Goal: Task Accomplishment & Management: Manage account settings

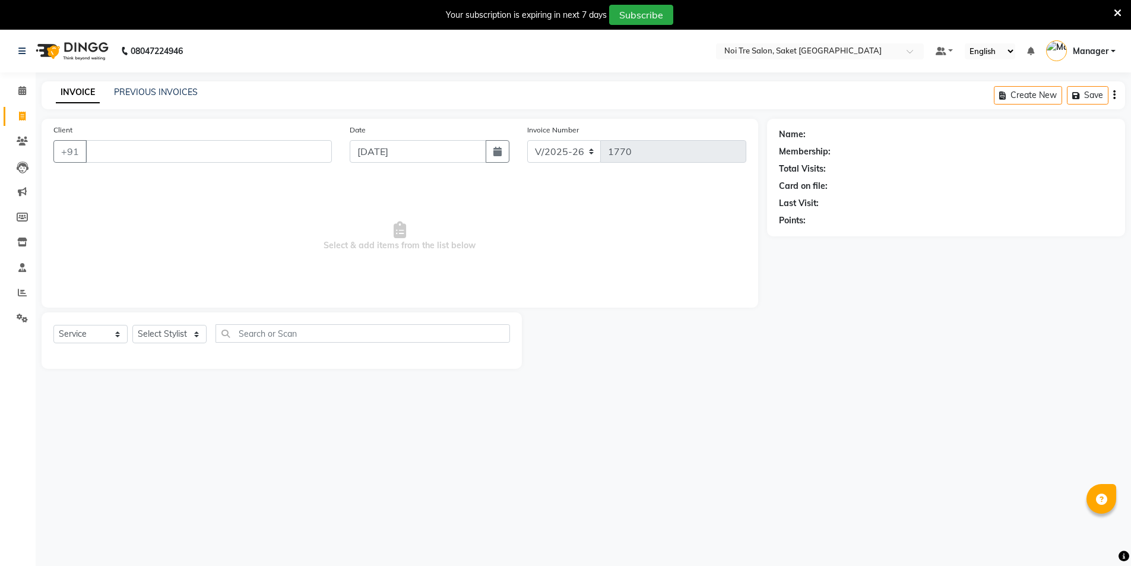
select select "4899"
select select "service"
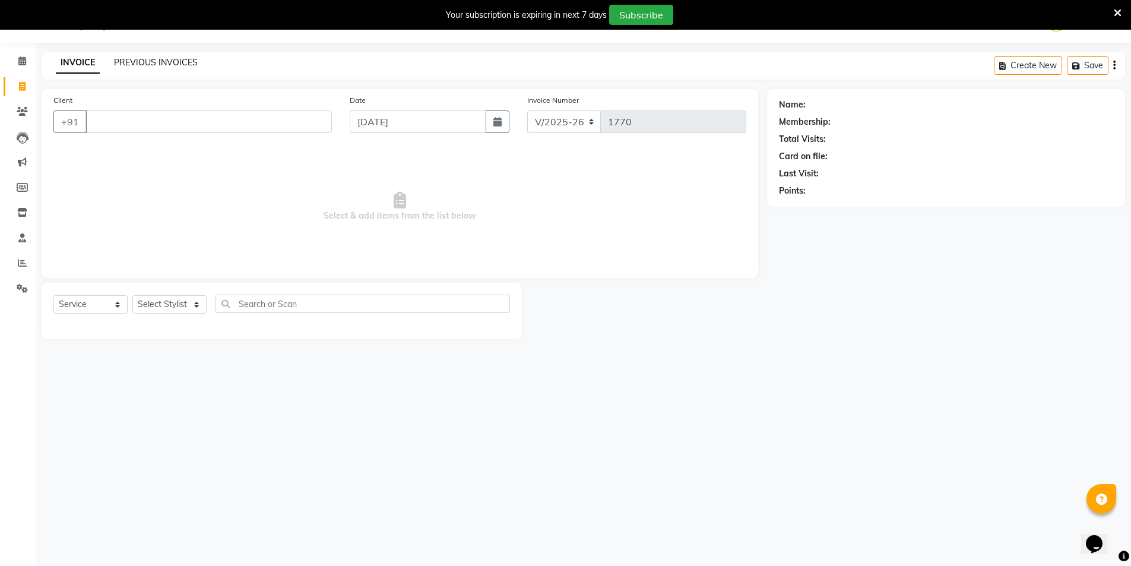
click at [137, 61] on link "PREVIOUS INVOICES" at bounding box center [156, 62] width 84 height 11
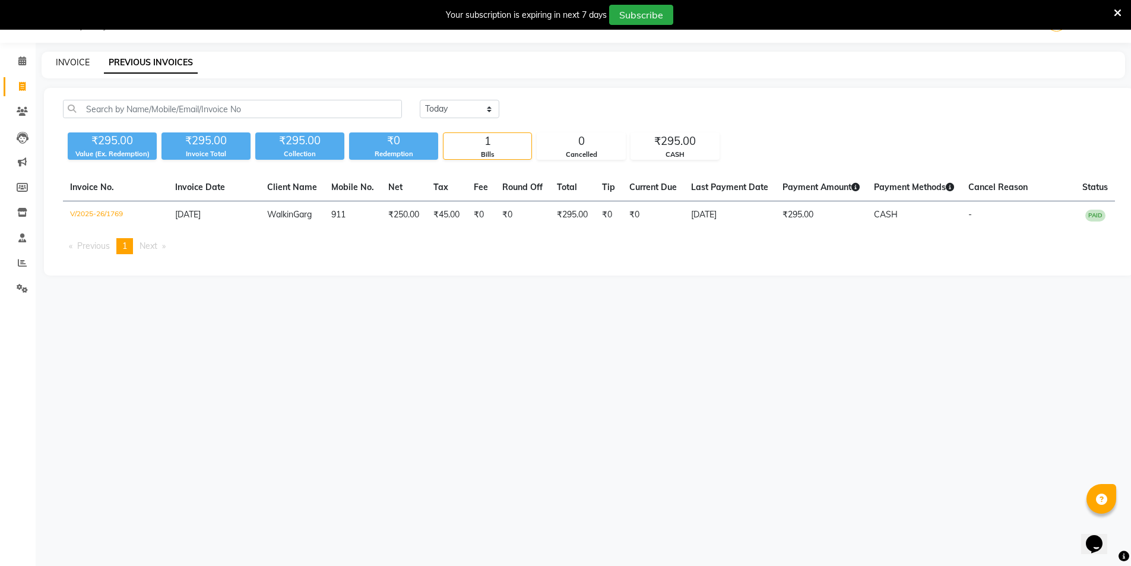
click at [61, 62] on link "INVOICE" at bounding box center [73, 62] width 34 height 11
select select "4899"
select select "service"
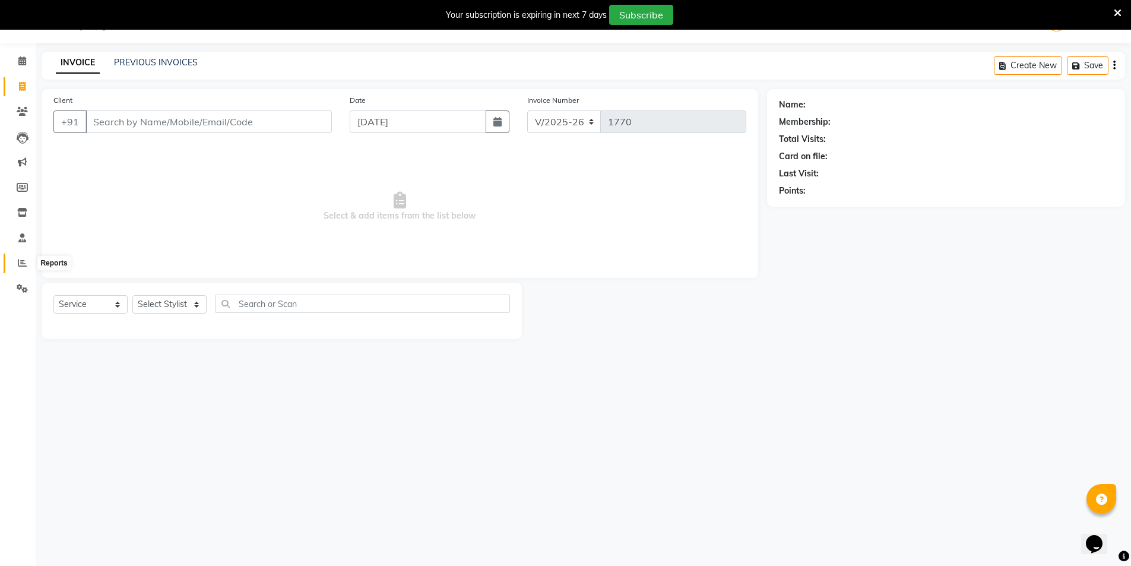
click at [24, 257] on span at bounding box center [22, 263] width 21 height 14
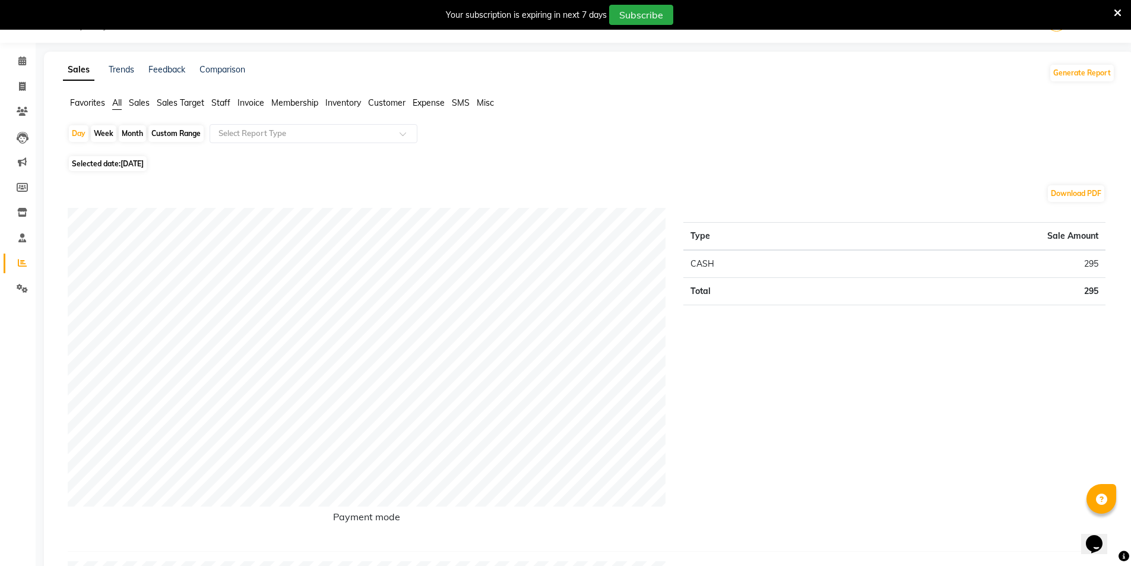
click at [137, 163] on span "[DATE]" at bounding box center [131, 163] width 23 height 9
select select "9"
select select "2025"
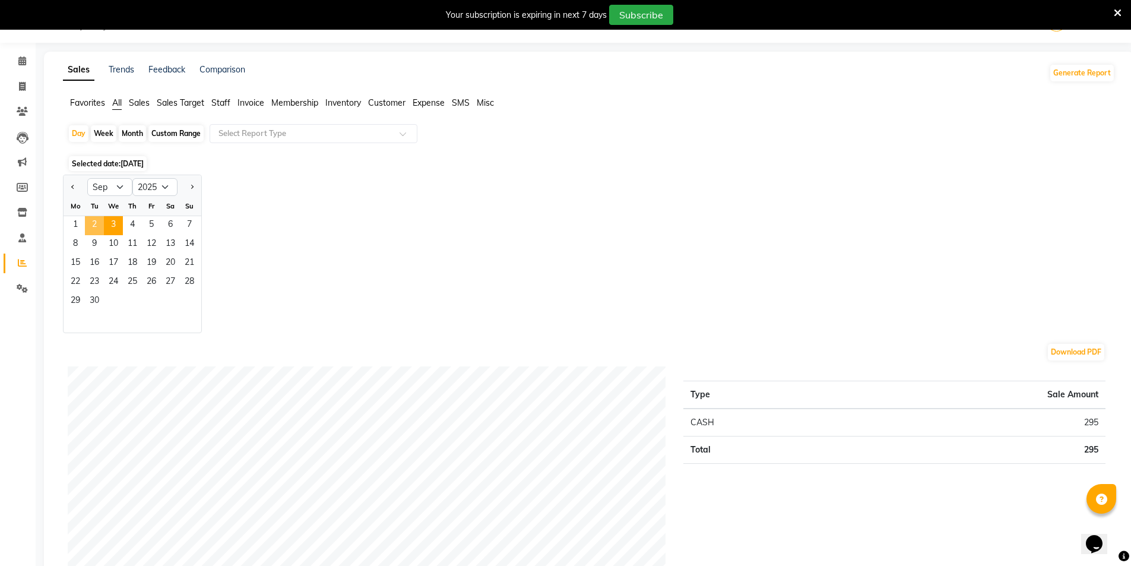
click at [98, 226] on span "2" at bounding box center [94, 225] width 19 height 19
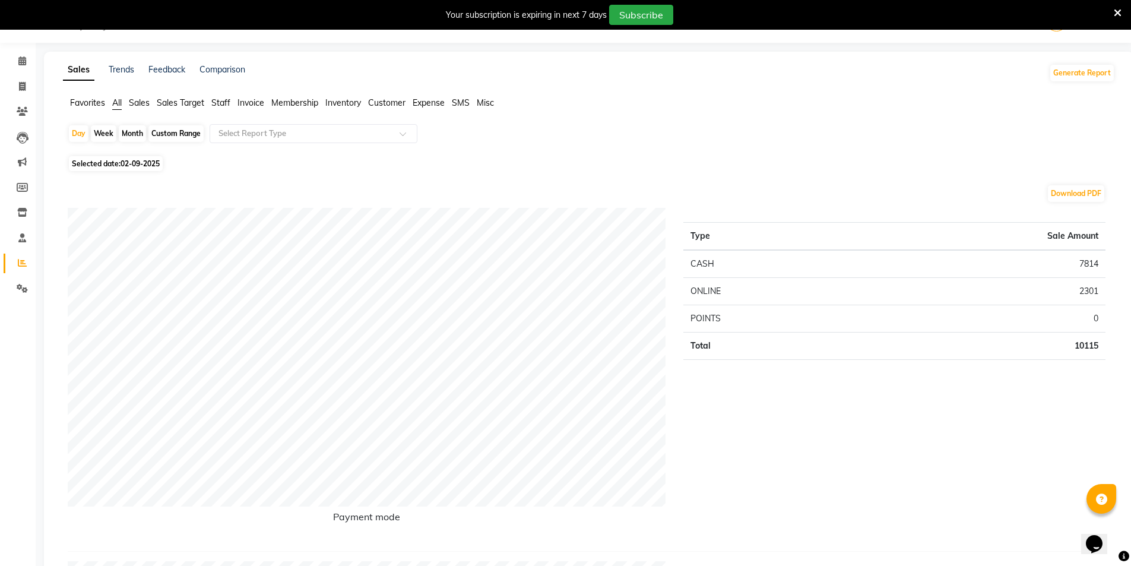
click at [220, 106] on span "Staff" at bounding box center [220, 102] width 19 height 11
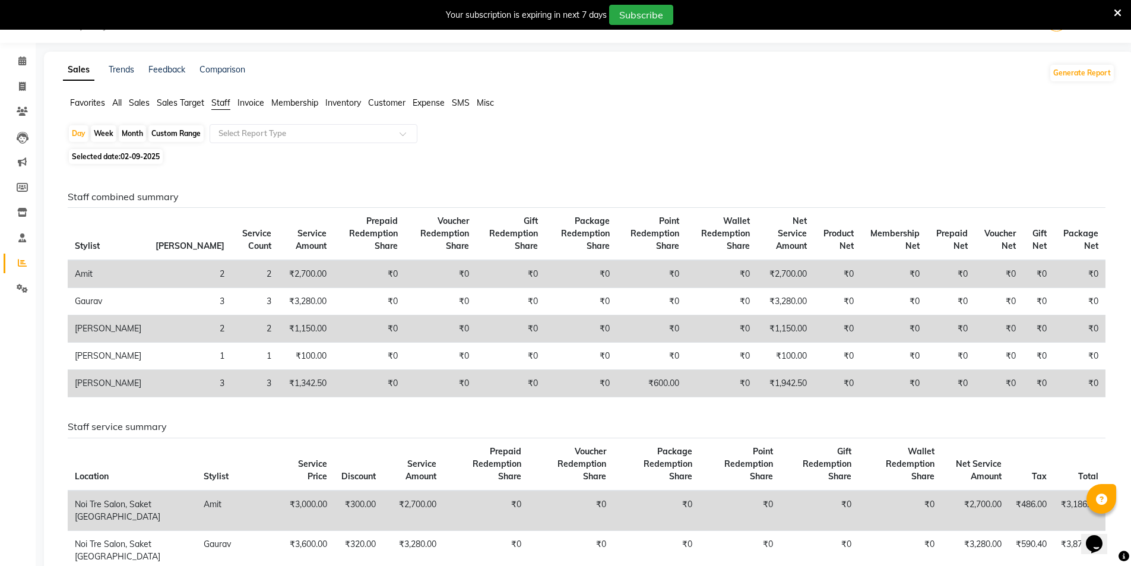
scroll to position [89, 0]
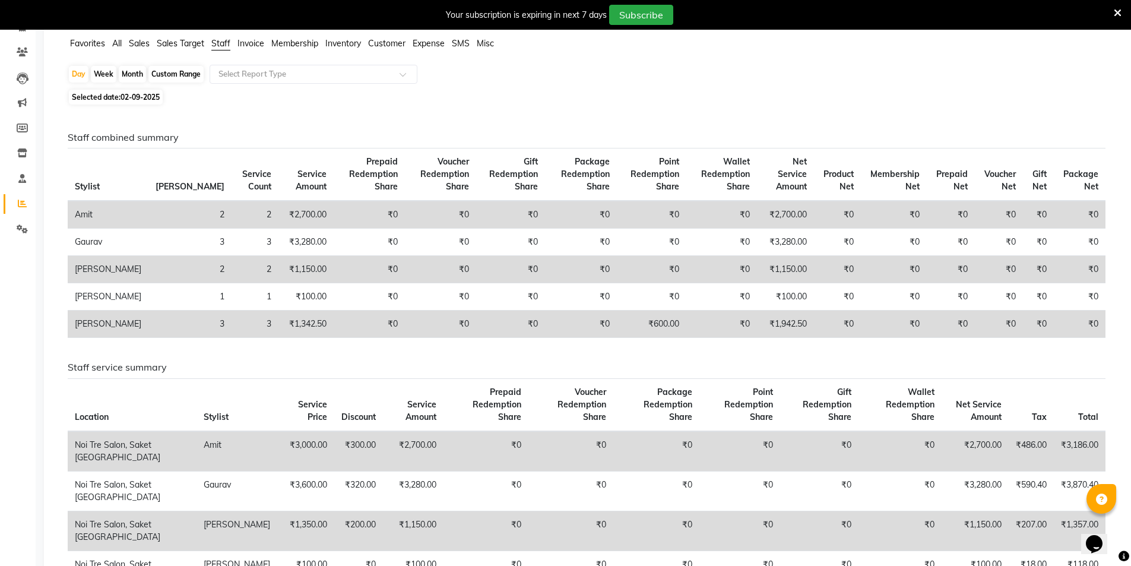
click at [278, 269] on td "₹1,150.00" at bounding box center [305, 269] width 55 height 27
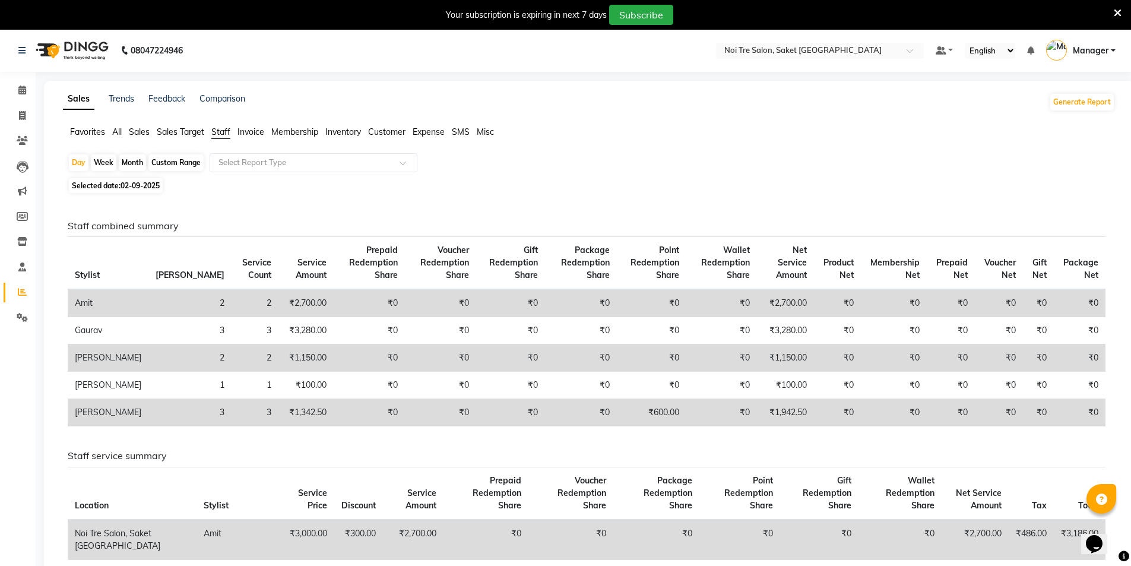
scroll to position [0, 0]
click at [96, 276] on span "Stylist" at bounding box center [87, 275] width 25 height 11
click at [278, 361] on td "₹1,150.00" at bounding box center [305, 358] width 55 height 27
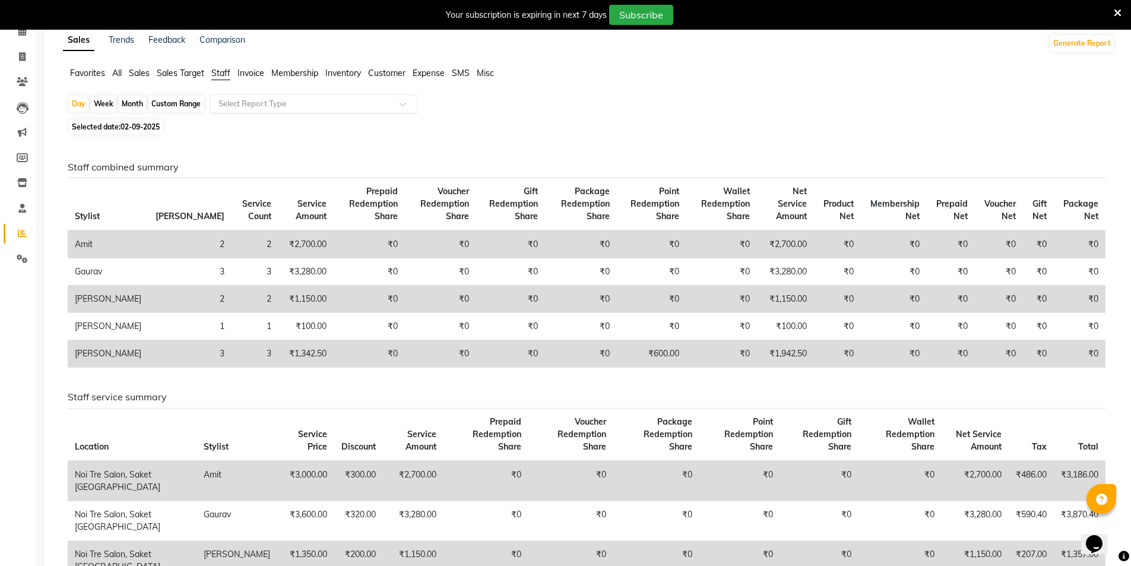
click at [236, 97] on div "Select Report Type" at bounding box center [314, 103] width 208 height 19
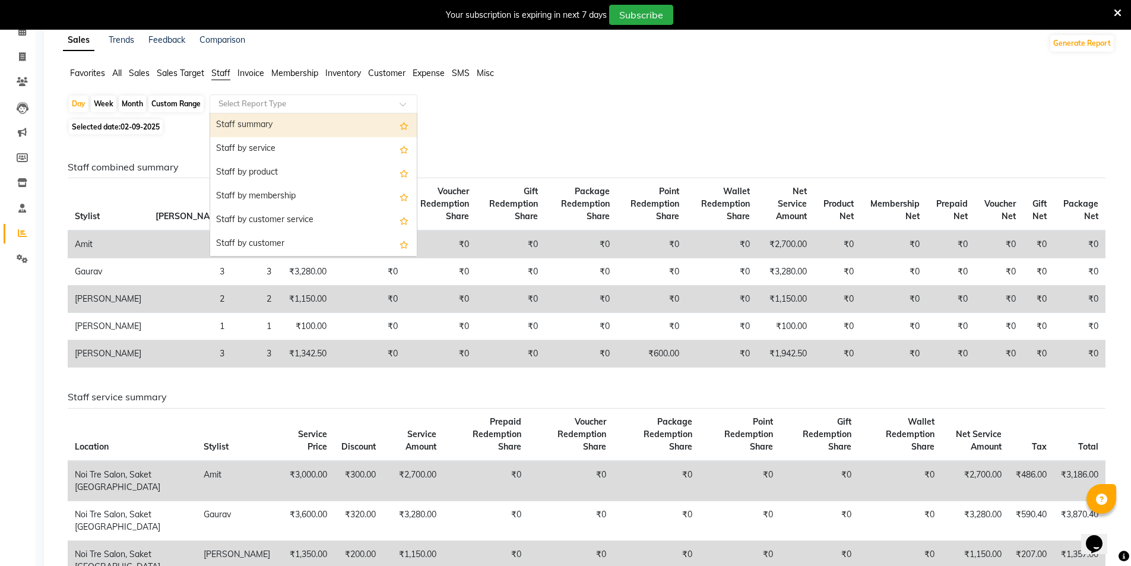
click at [250, 120] on div "Staff summary" at bounding box center [313, 125] width 207 height 24
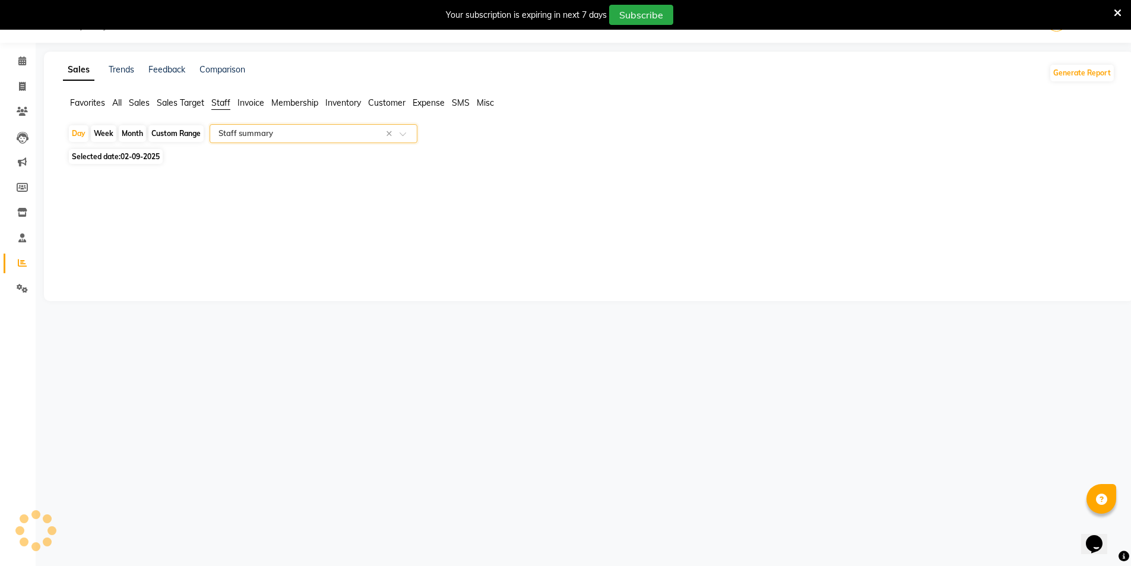
select select "filtered_report"
select select "csv"
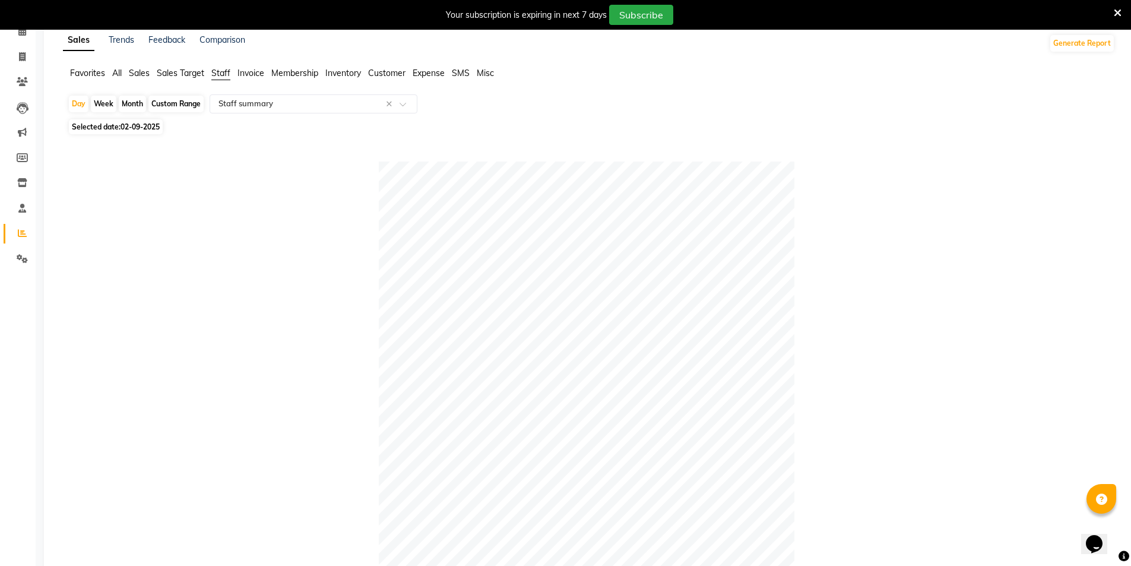
click at [104, 122] on span "Selected date: 02-09-2025" at bounding box center [116, 126] width 94 height 15
select select "9"
select select "2025"
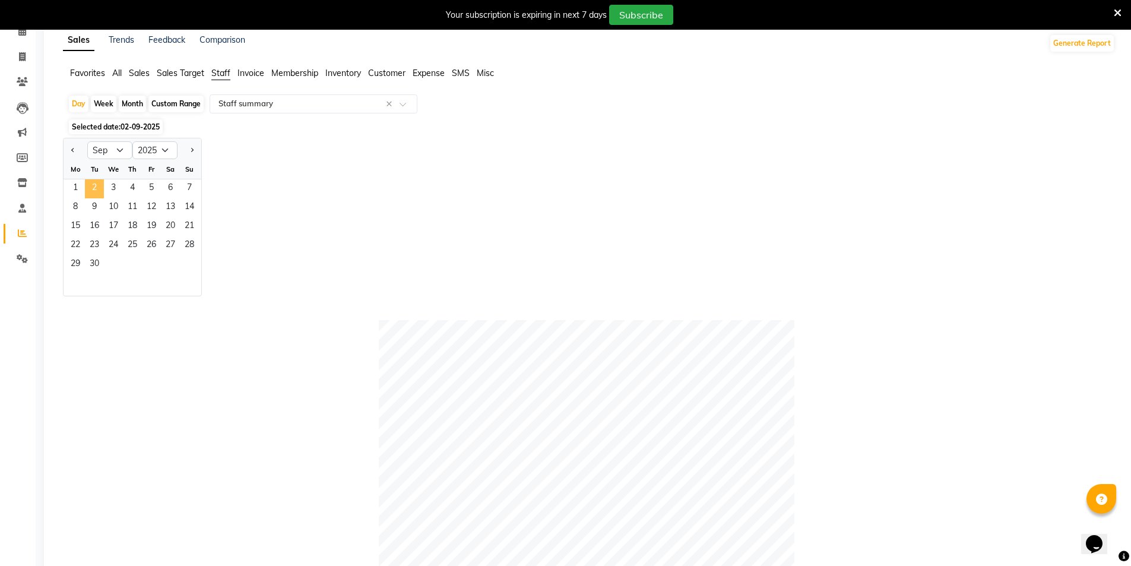
click at [94, 186] on span "2" at bounding box center [94, 188] width 19 height 19
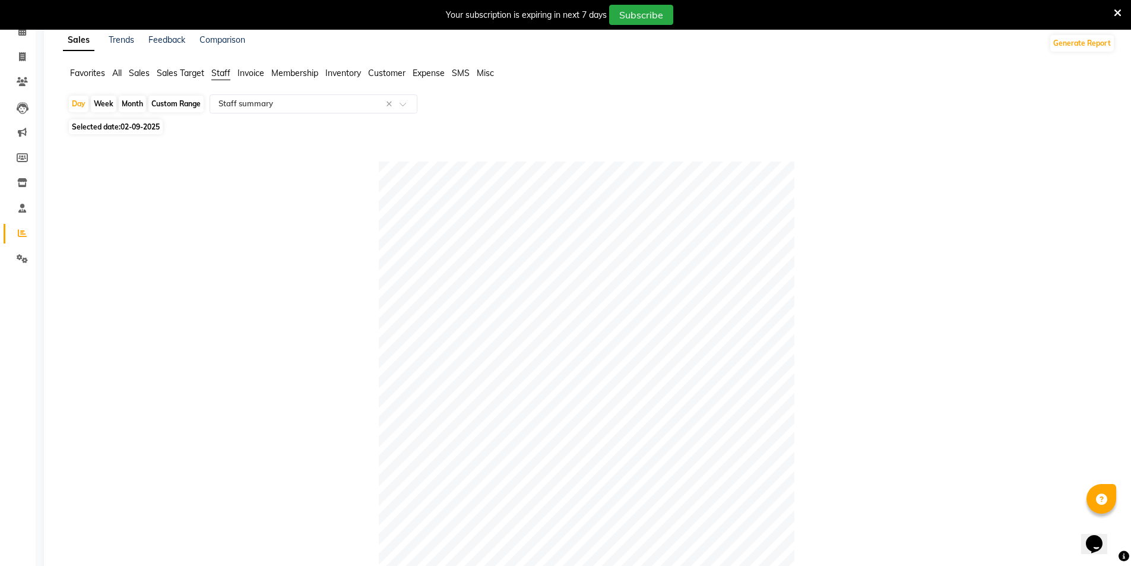
click at [399, 70] on span "Customer" at bounding box center [386, 73] width 37 height 11
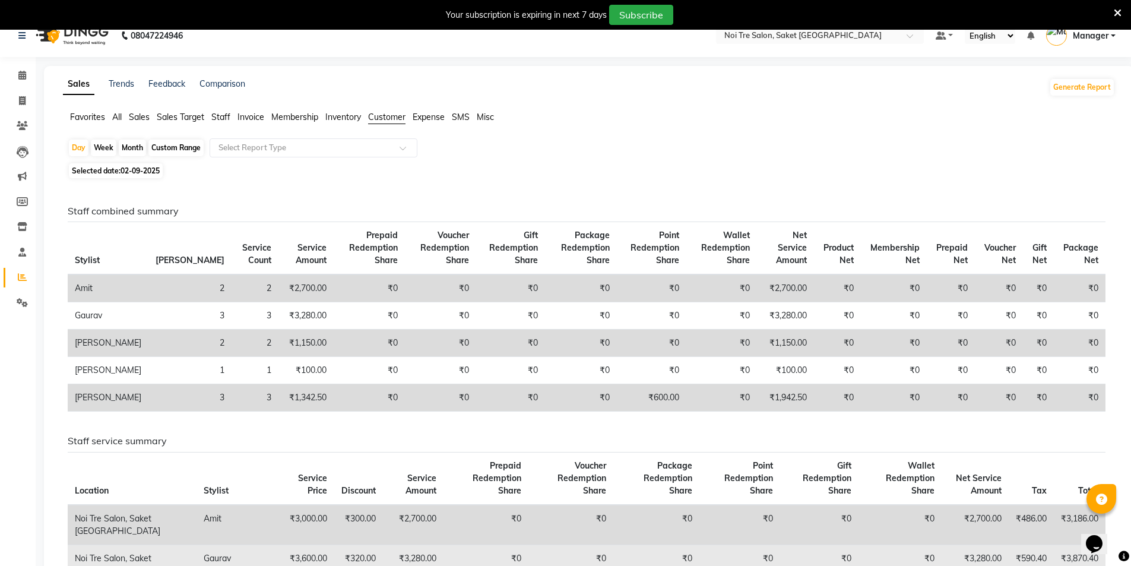
scroll to position [0, 0]
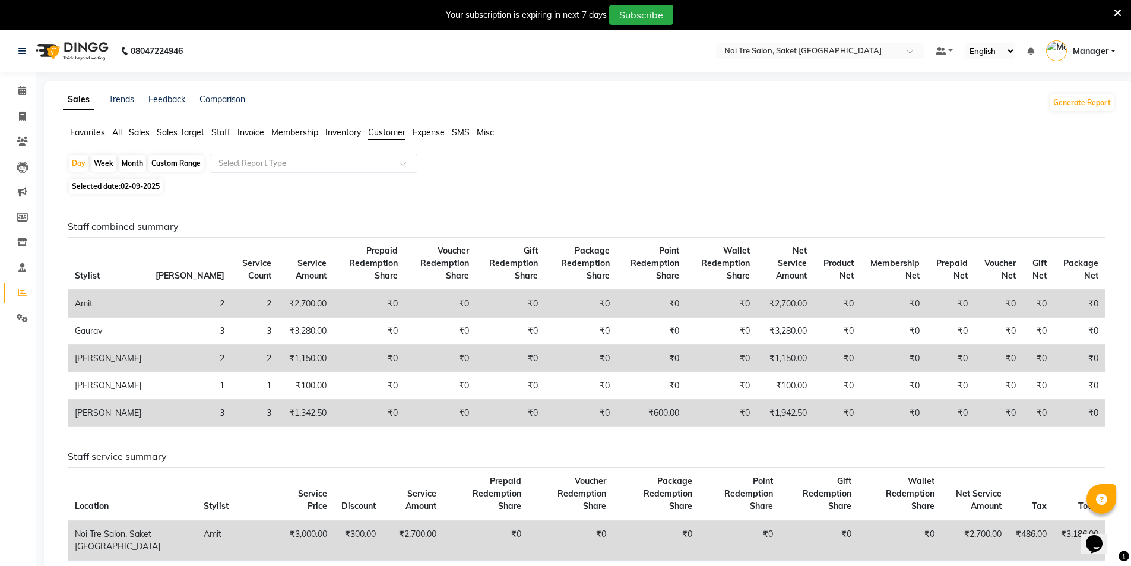
click at [137, 127] on span "Sales" at bounding box center [139, 132] width 21 height 11
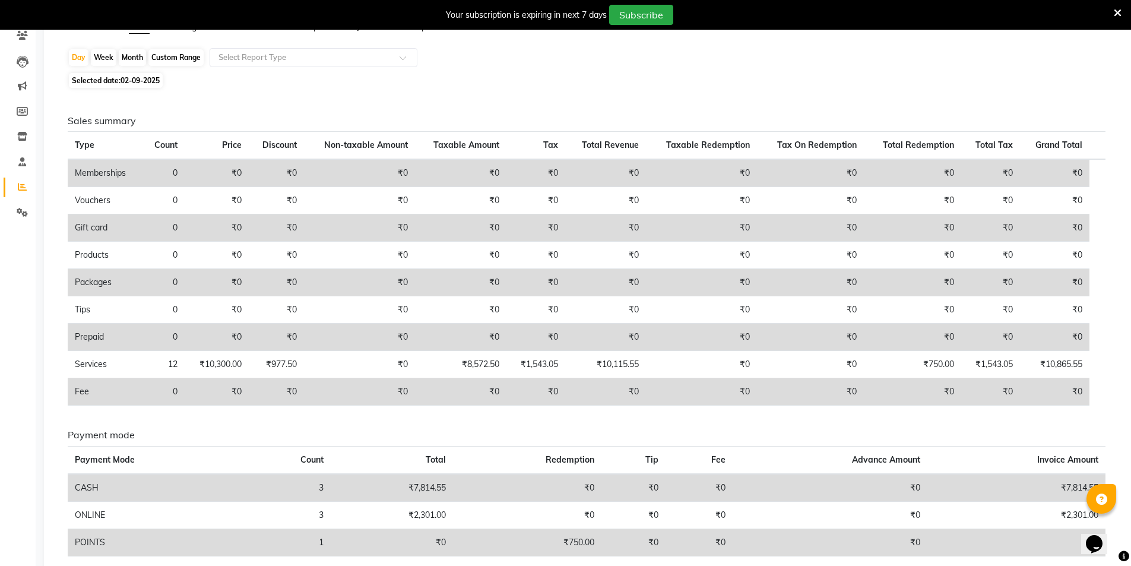
scroll to position [40, 0]
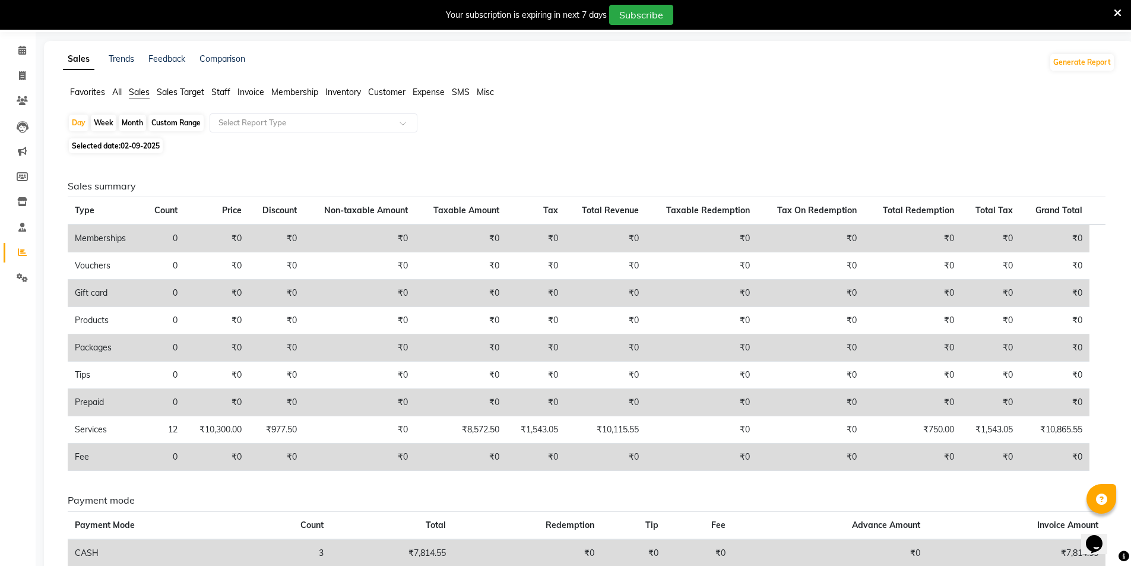
click at [218, 88] on span "Staff" at bounding box center [220, 92] width 19 height 11
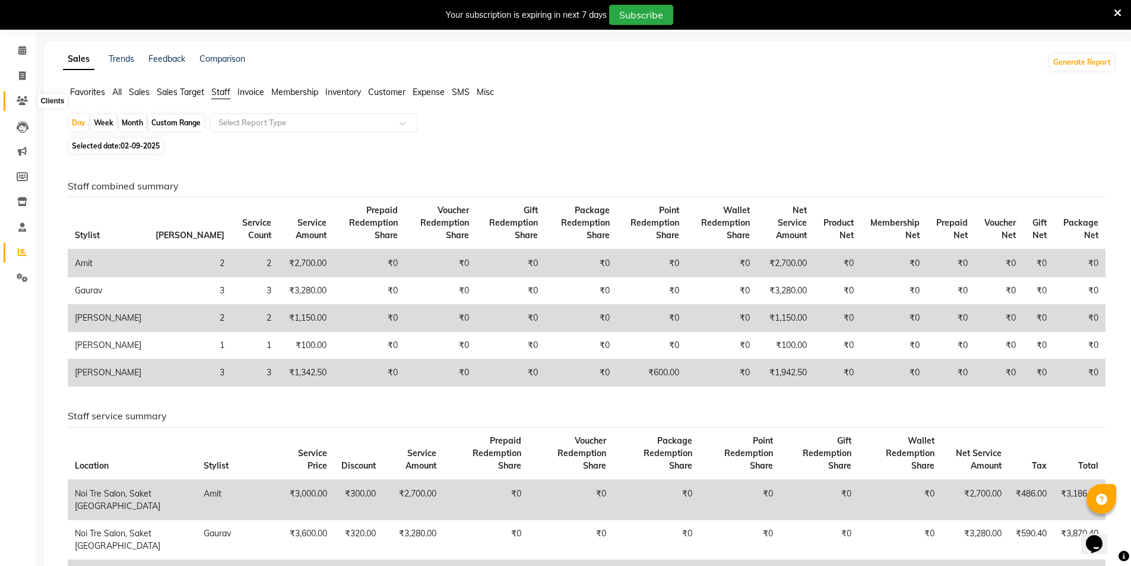
click at [20, 101] on icon at bounding box center [22, 100] width 11 height 9
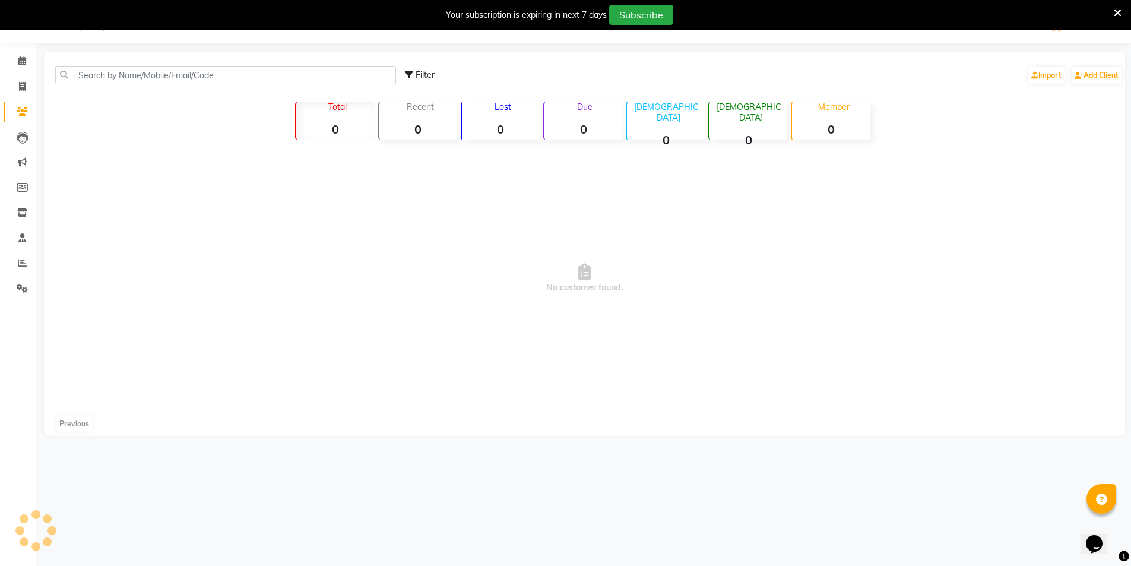
scroll to position [30, 0]
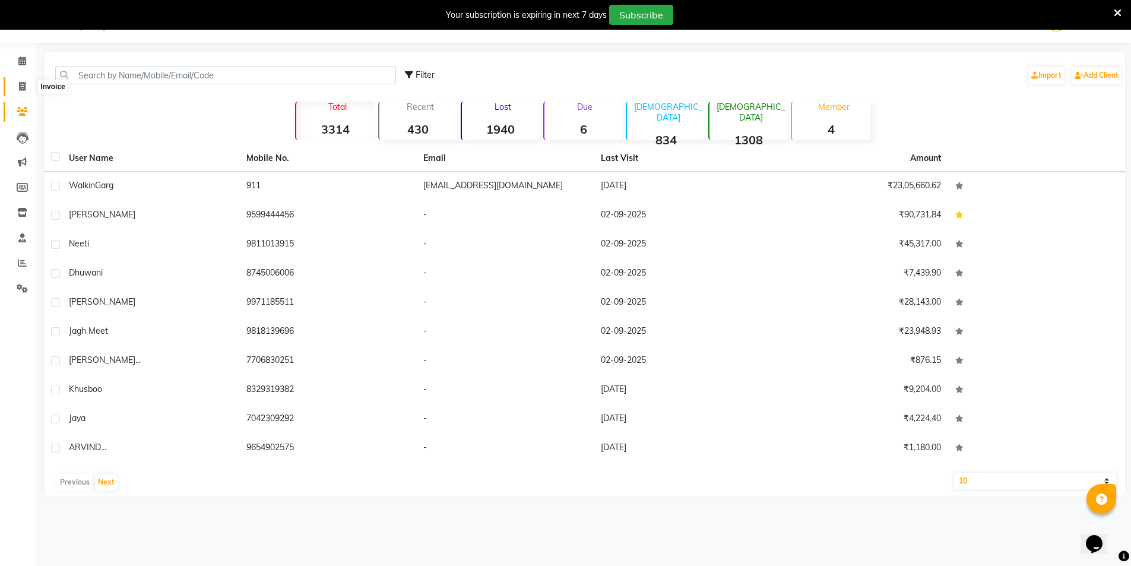
click at [24, 87] on icon at bounding box center [22, 86] width 7 height 9
select select "4899"
select select "service"
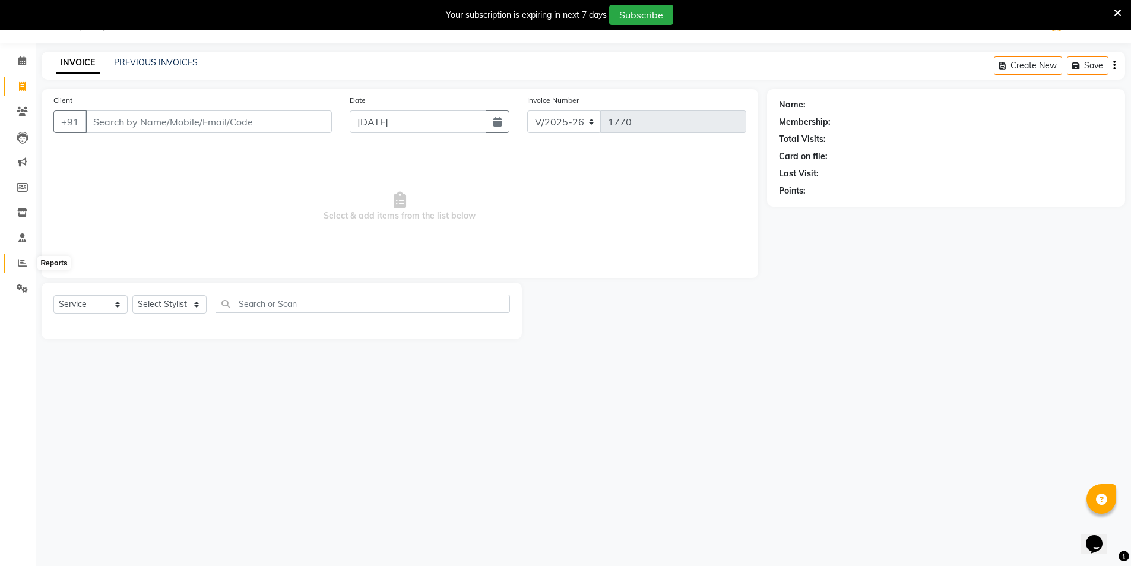
click at [18, 256] on span at bounding box center [22, 263] width 21 height 14
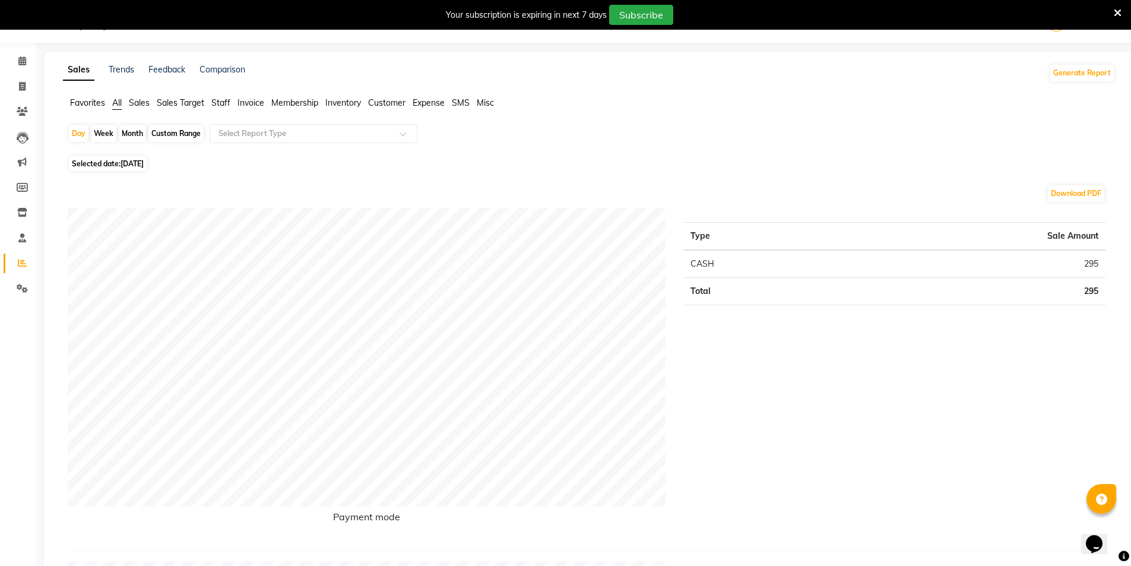
click at [112, 166] on span "Selected date: 03-09-2025" at bounding box center [108, 163] width 78 height 15
select select "9"
select select "2025"
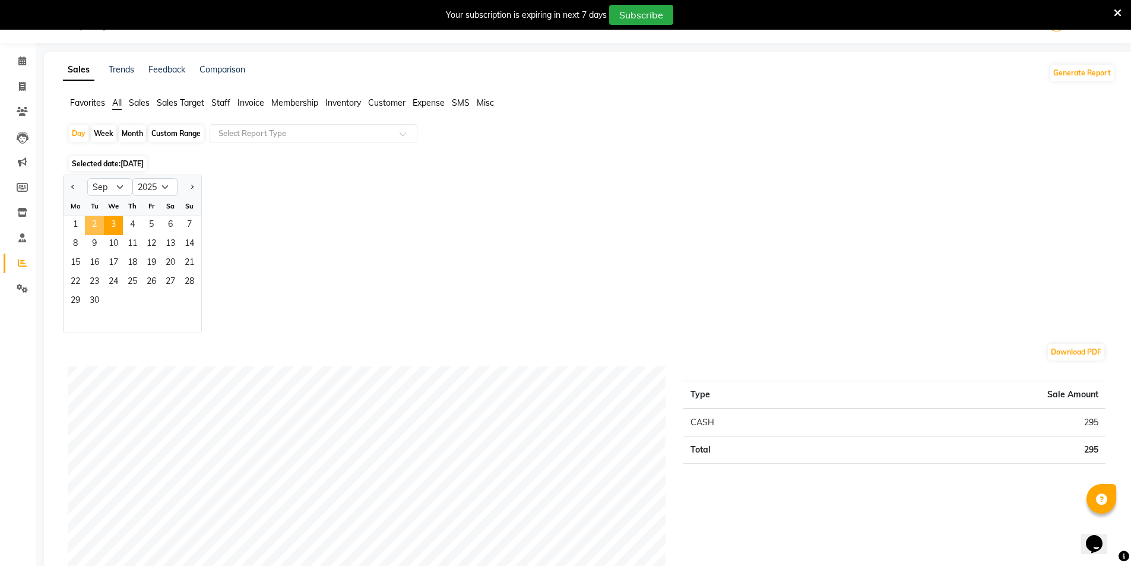
click at [93, 223] on span "2" at bounding box center [94, 225] width 19 height 19
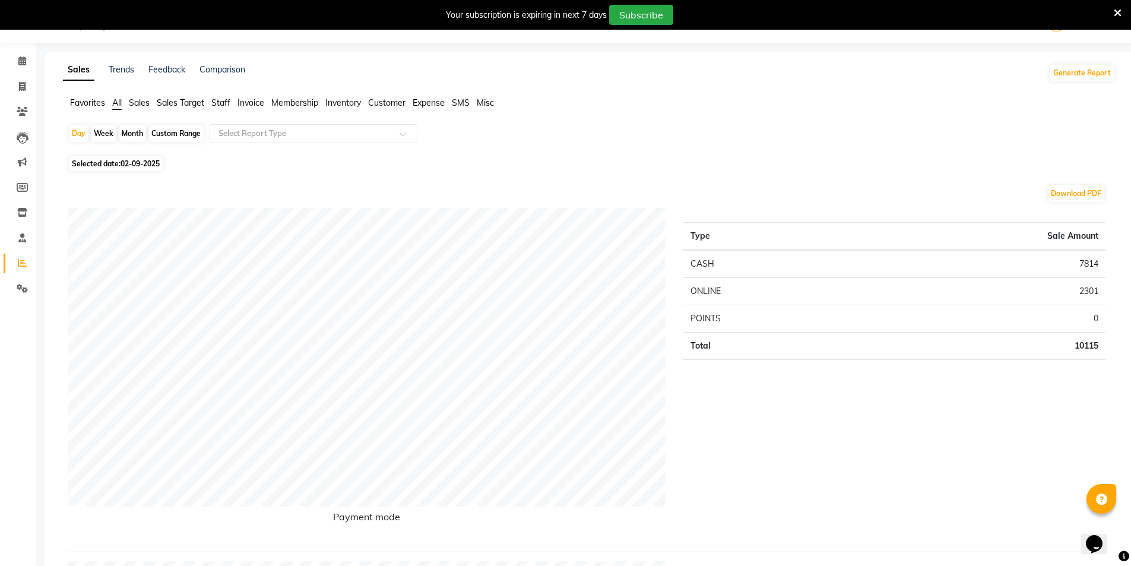
click at [225, 102] on span "Staff" at bounding box center [220, 102] width 19 height 11
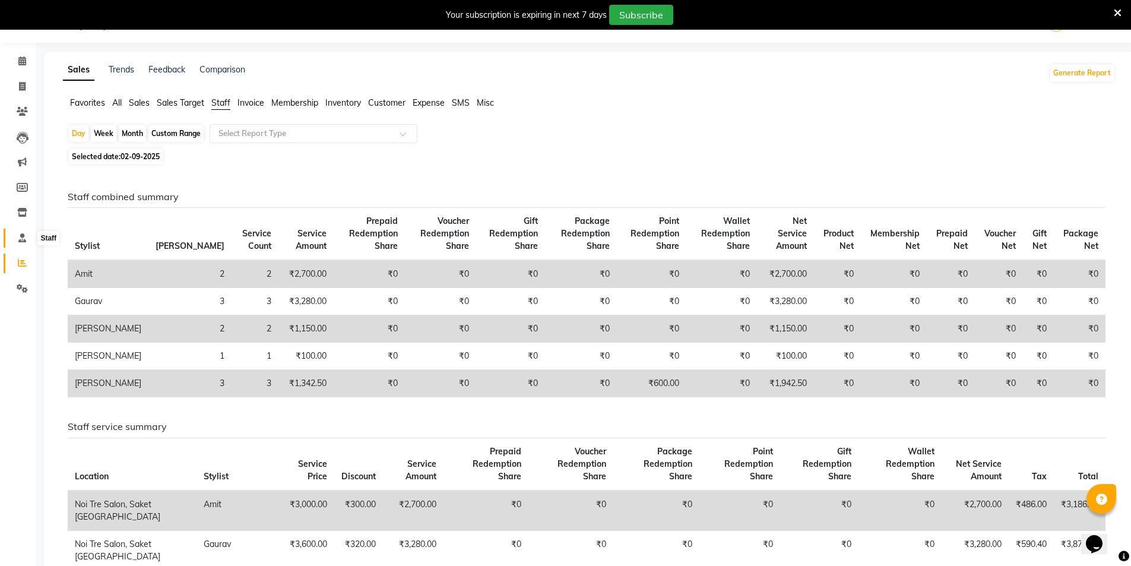
click at [25, 235] on icon at bounding box center [22, 237] width 8 height 9
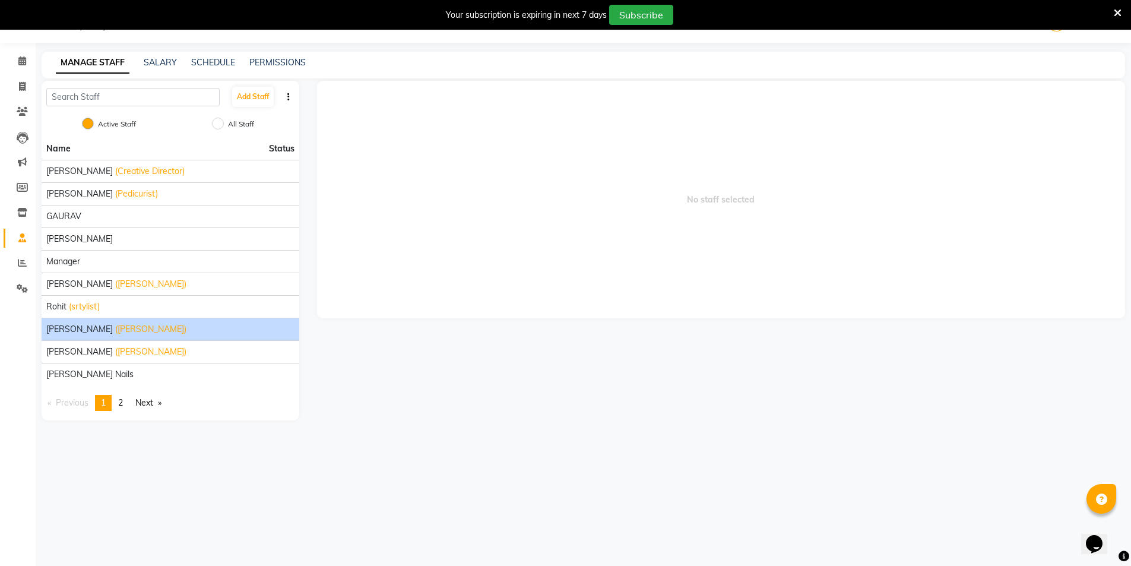
click at [88, 318] on li "salman (Barber)" at bounding box center [171, 329] width 258 height 23
click at [115, 328] on span "(Barber)" at bounding box center [150, 329] width 71 height 12
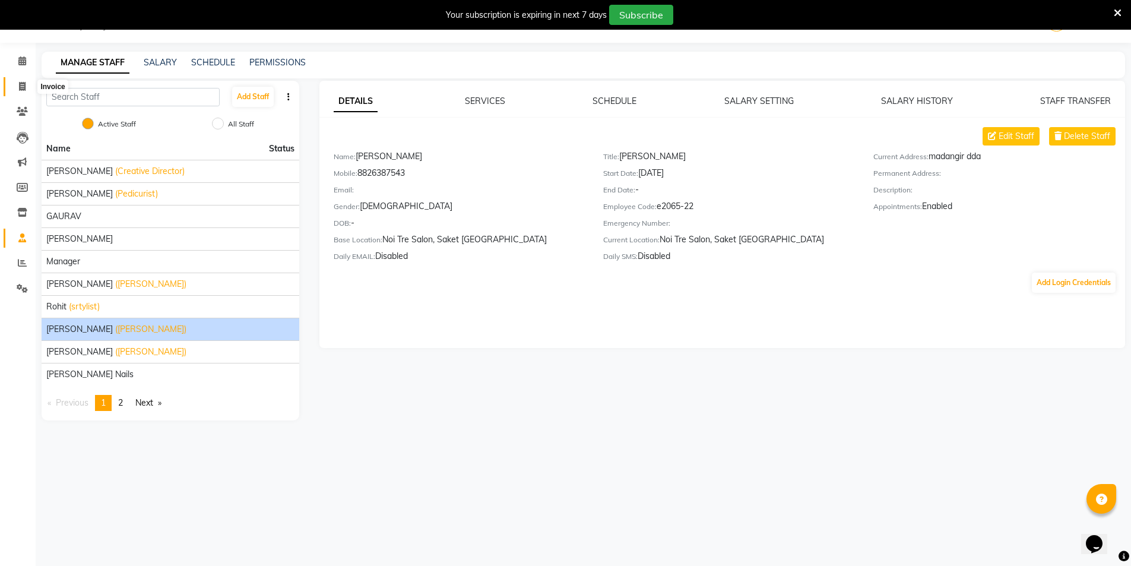
click at [24, 80] on span at bounding box center [22, 87] width 21 height 14
select select "service"
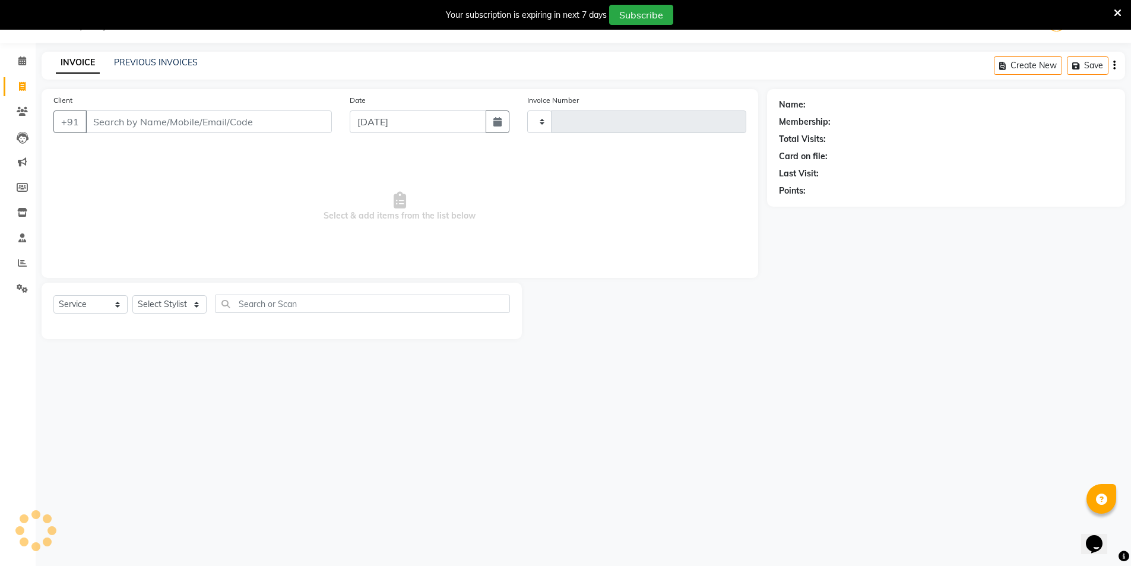
type input "1770"
select select "4899"
click at [17, 263] on span at bounding box center [22, 263] width 21 height 14
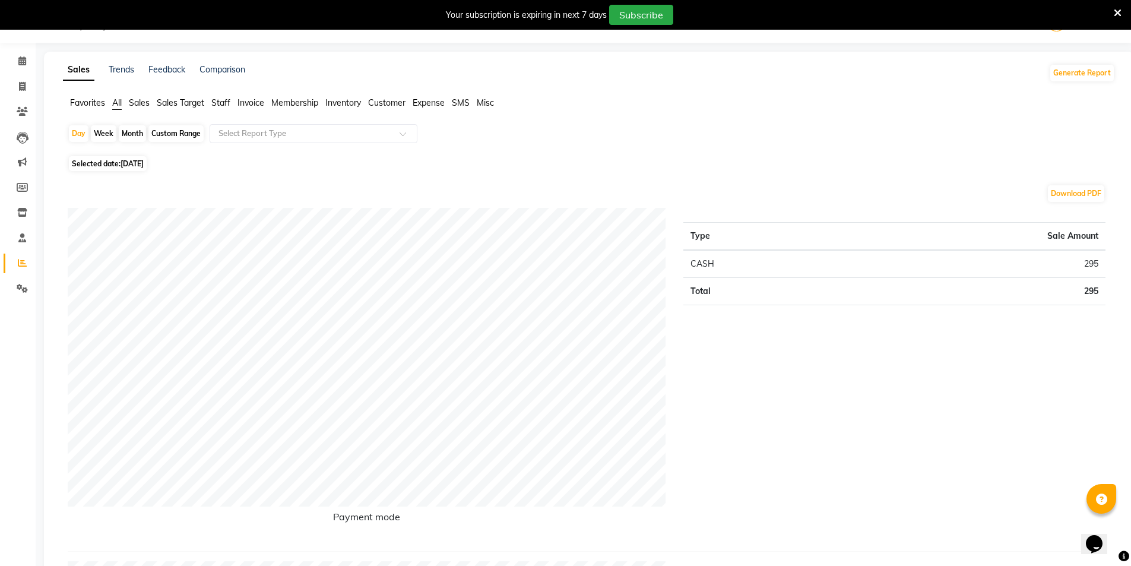
click at [134, 129] on div "Month" at bounding box center [132, 133] width 27 height 17
select select "9"
select select "2025"
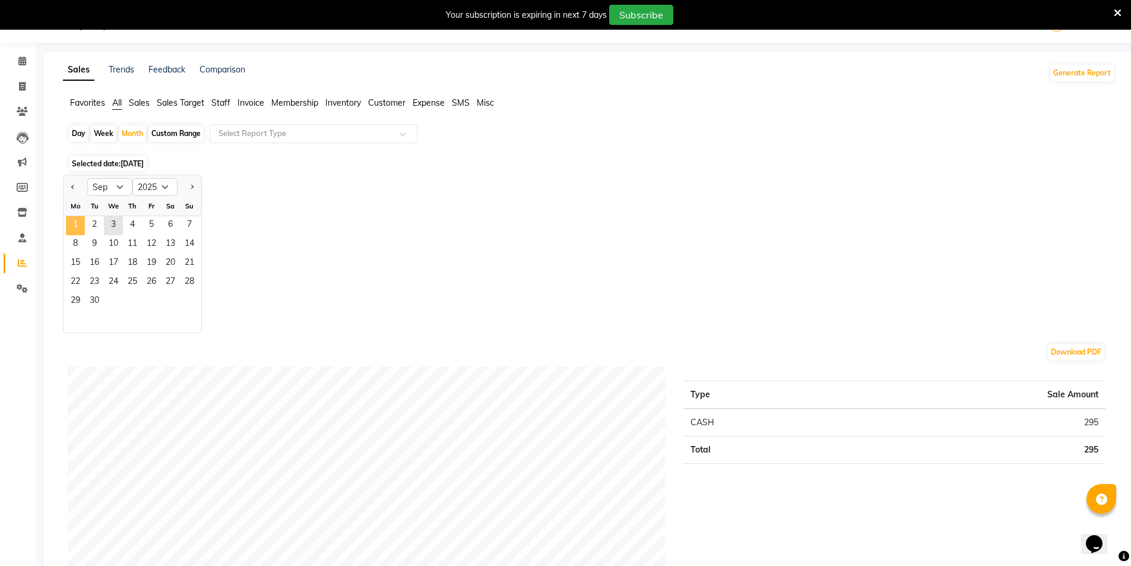
click at [76, 217] on span "1" at bounding box center [75, 225] width 19 height 19
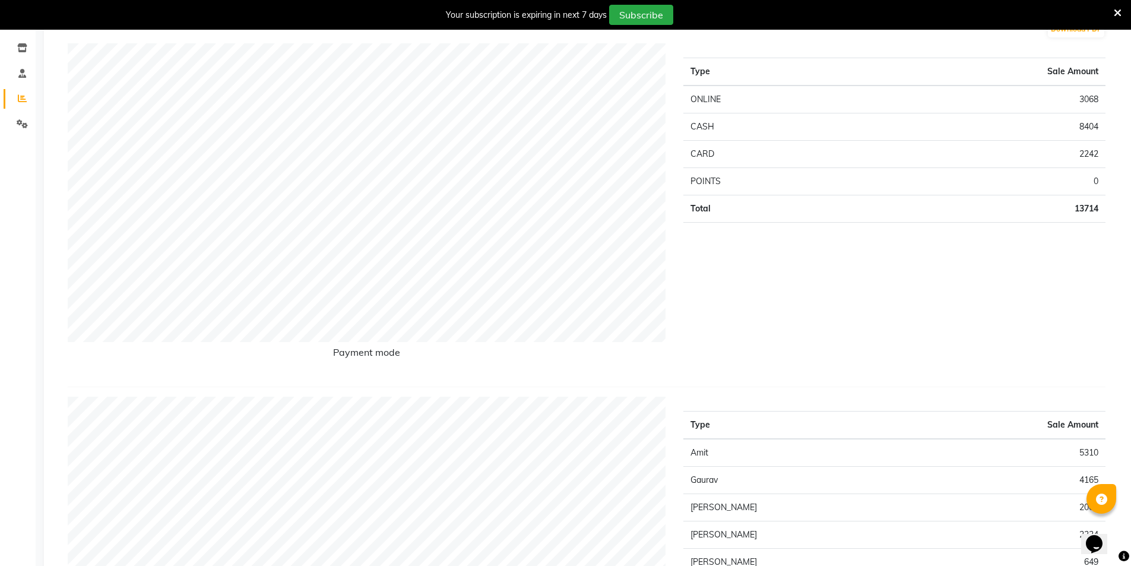
scroll to position [326, 0]
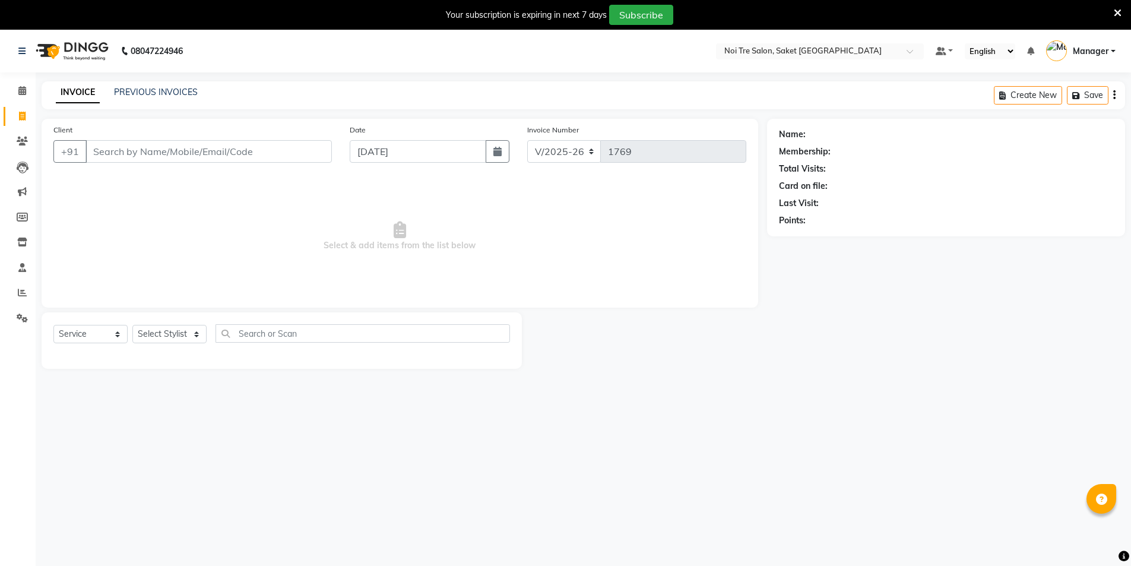
select select "4899"
select select "service"
